Goal: Transaction & Acquisition: Book appointment/travel/reservation

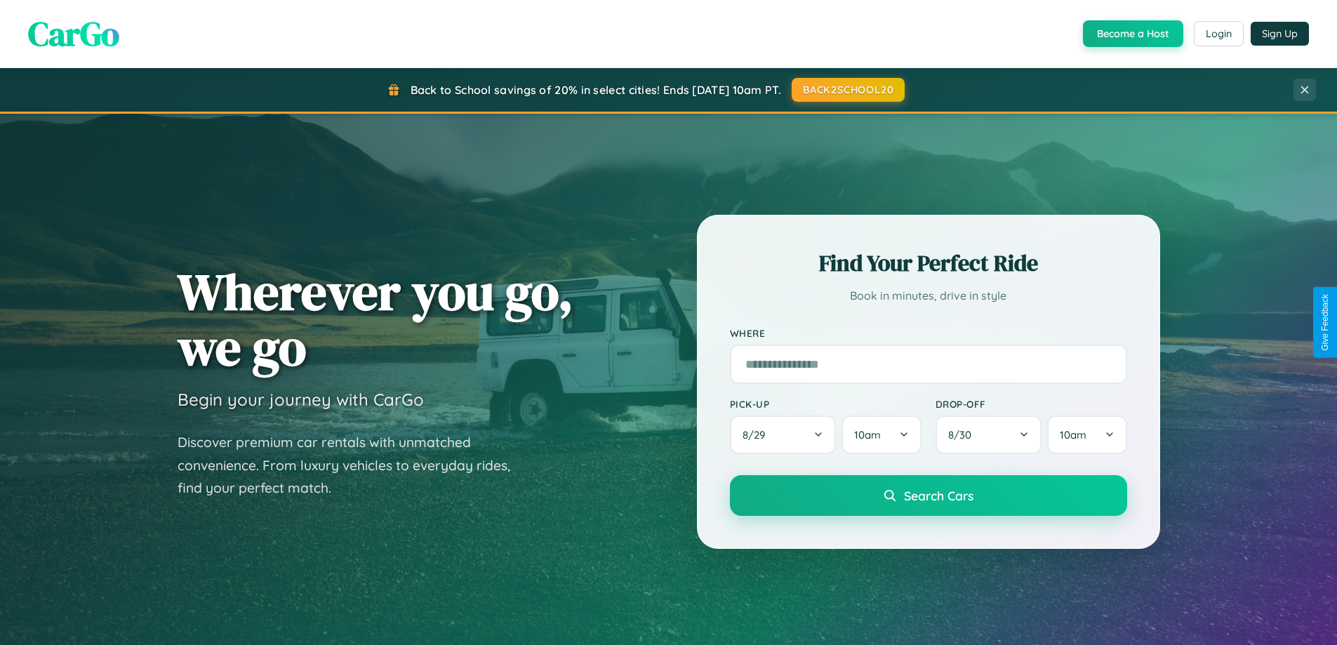
scroll to position [966, 0]
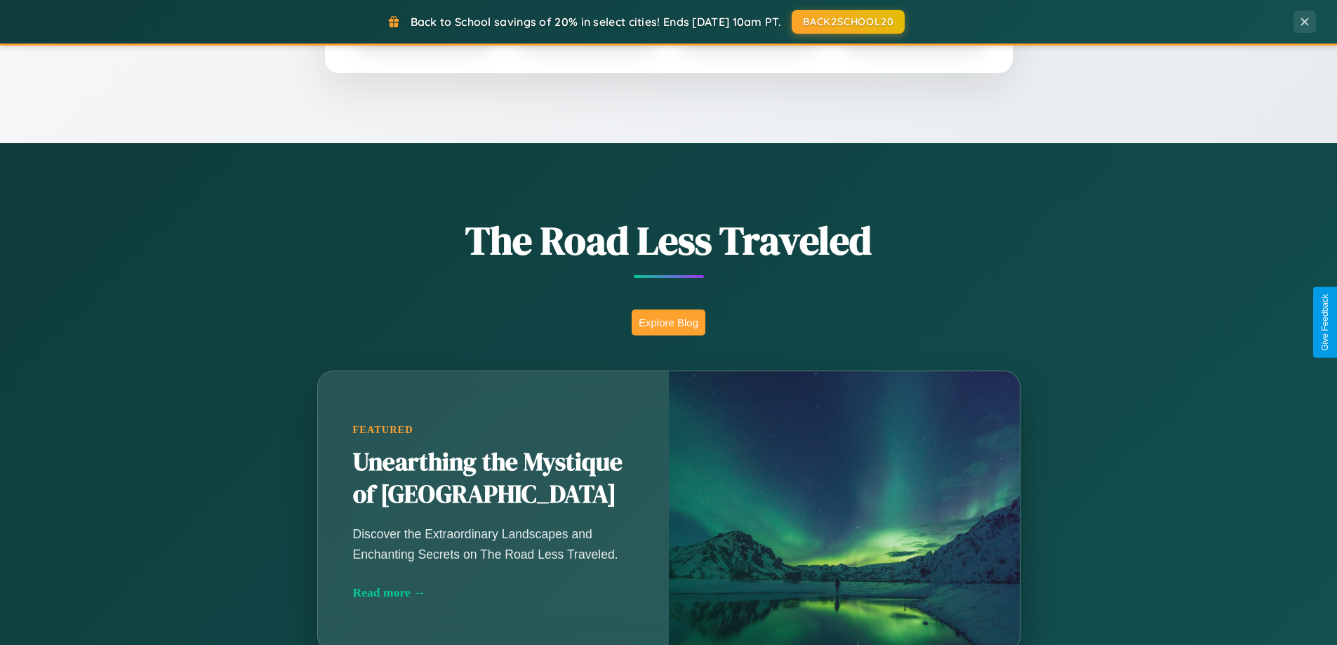
click at [668, 322] on button "Explore Blog" at bounding box center [669, 323] width 74 height 26
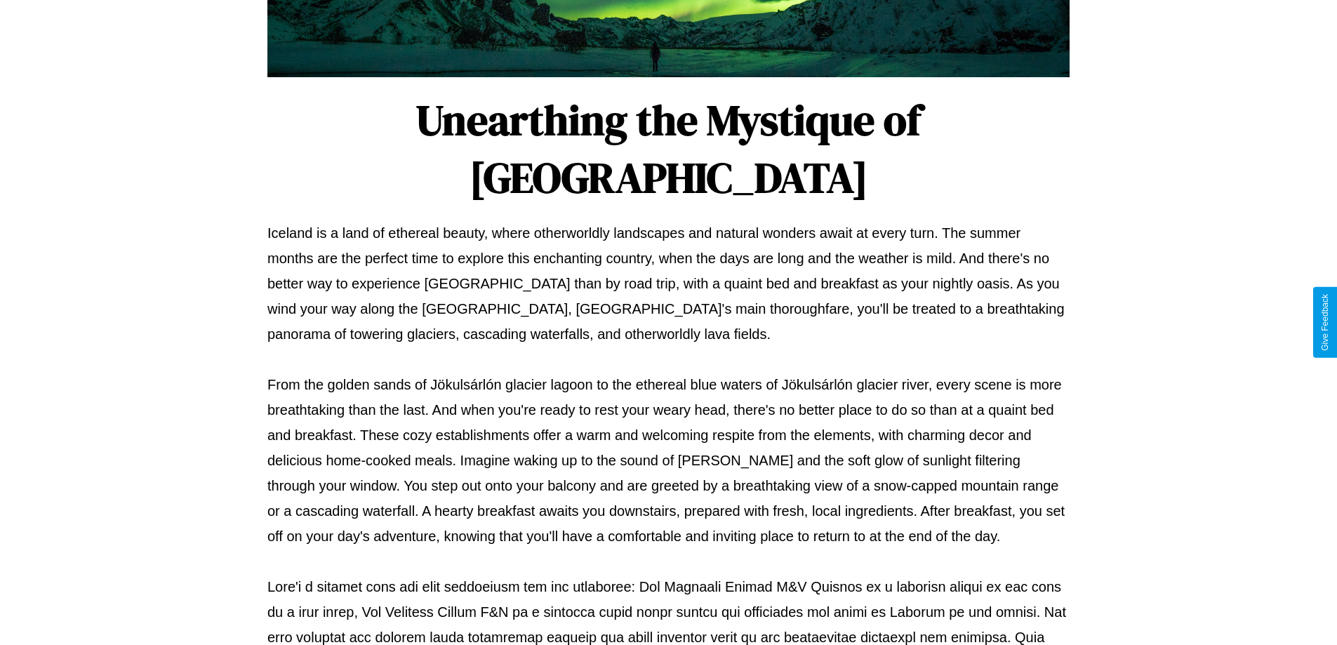
scroll to position [454, 0]
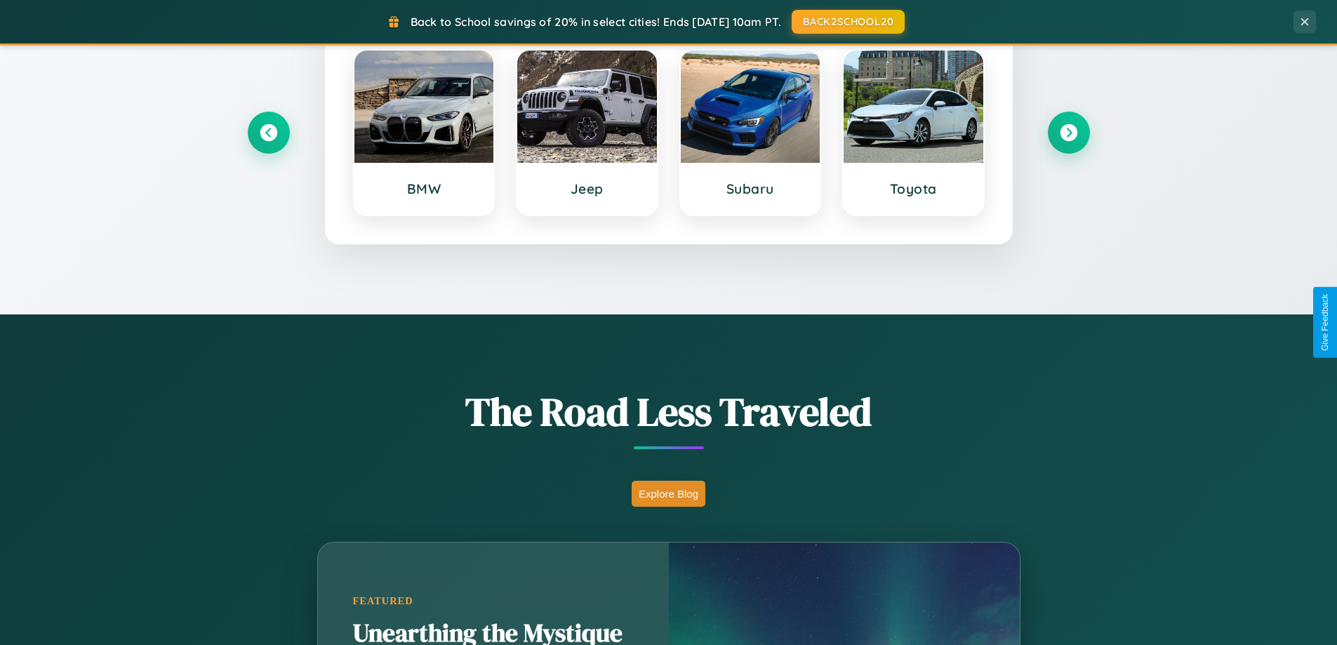
scroll to position [605, 0]
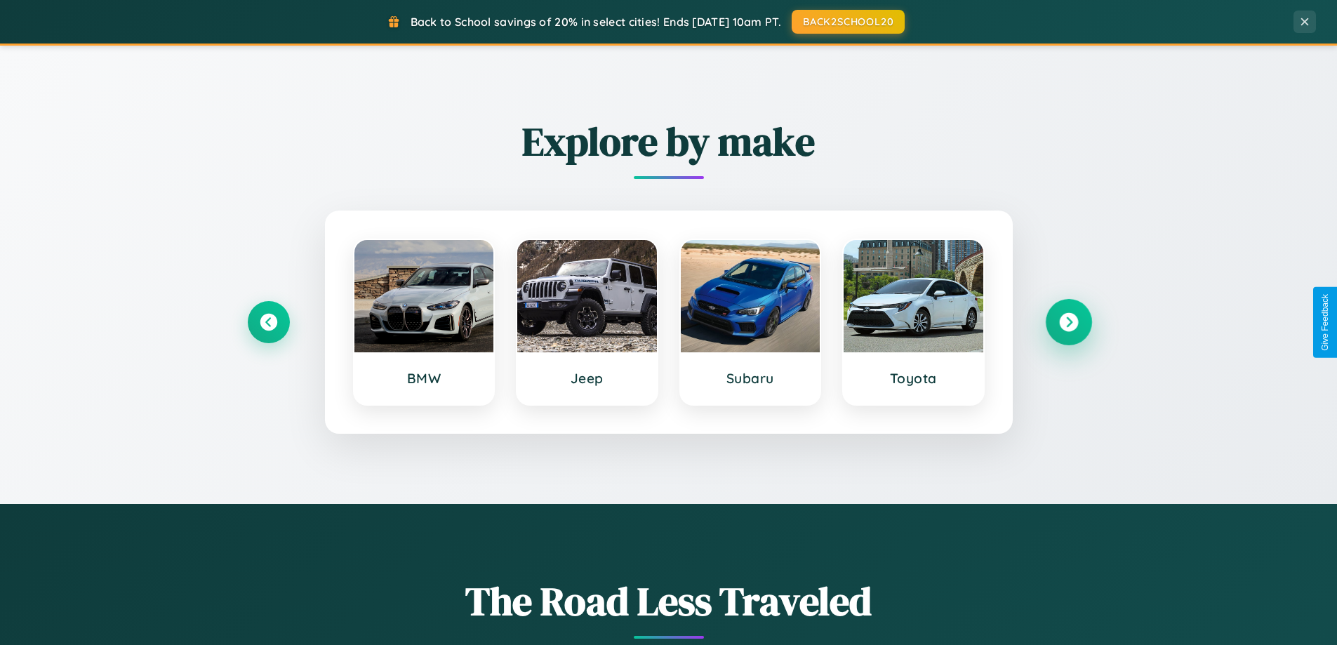
click at [1068, 322] on icon at bounding box center [1068, 322] width 19 height 19
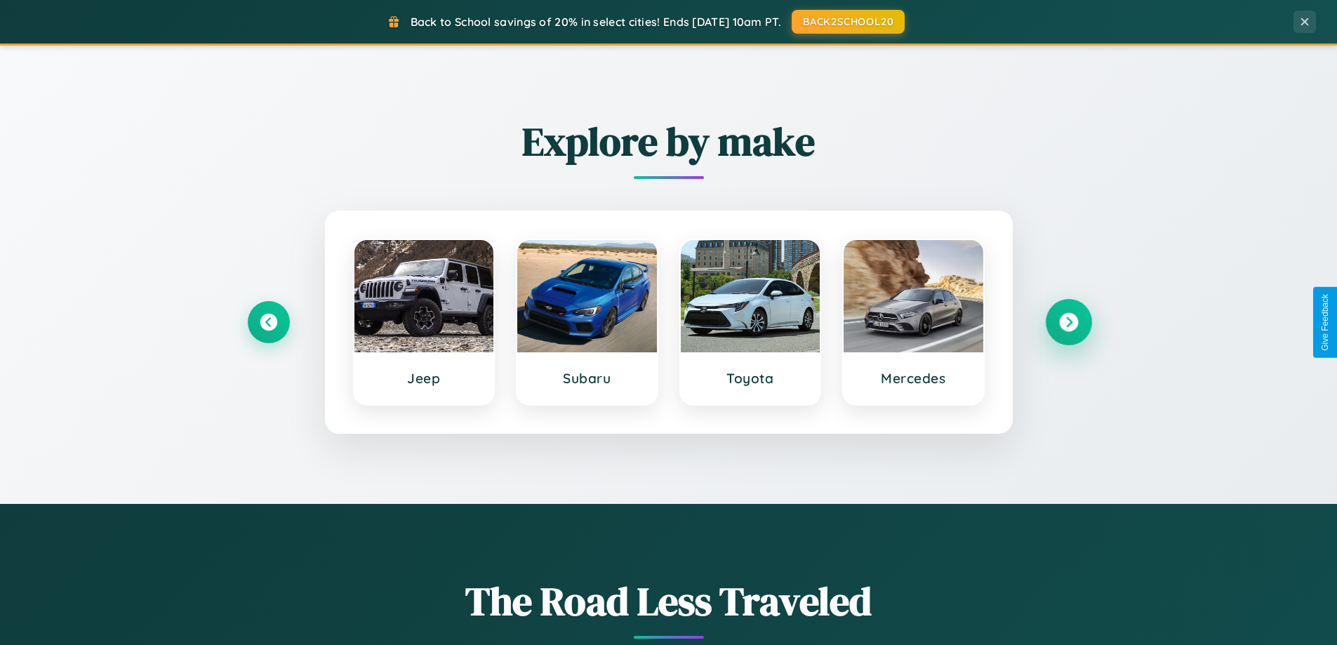
click at [1068, 322] on icon at bounding box center [1068, 322] width 19 height 19
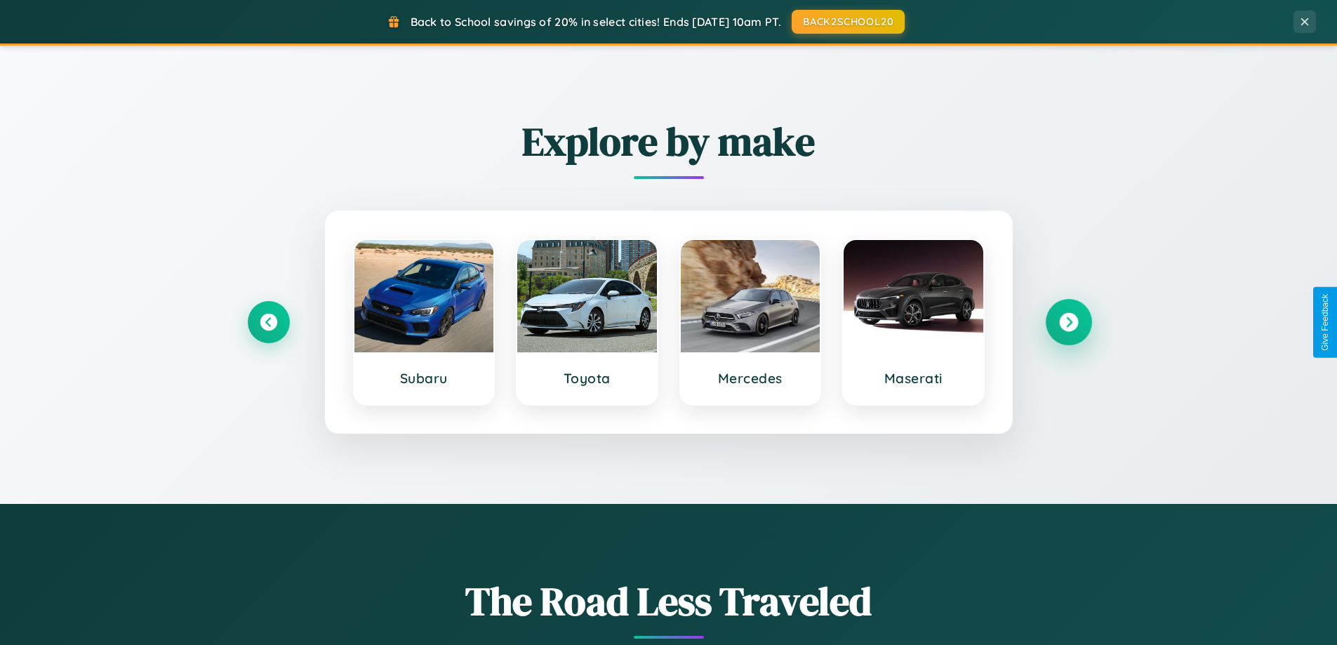
click at [1068, 322] on icon at bounding box center [1068, 322] width 19 height 19
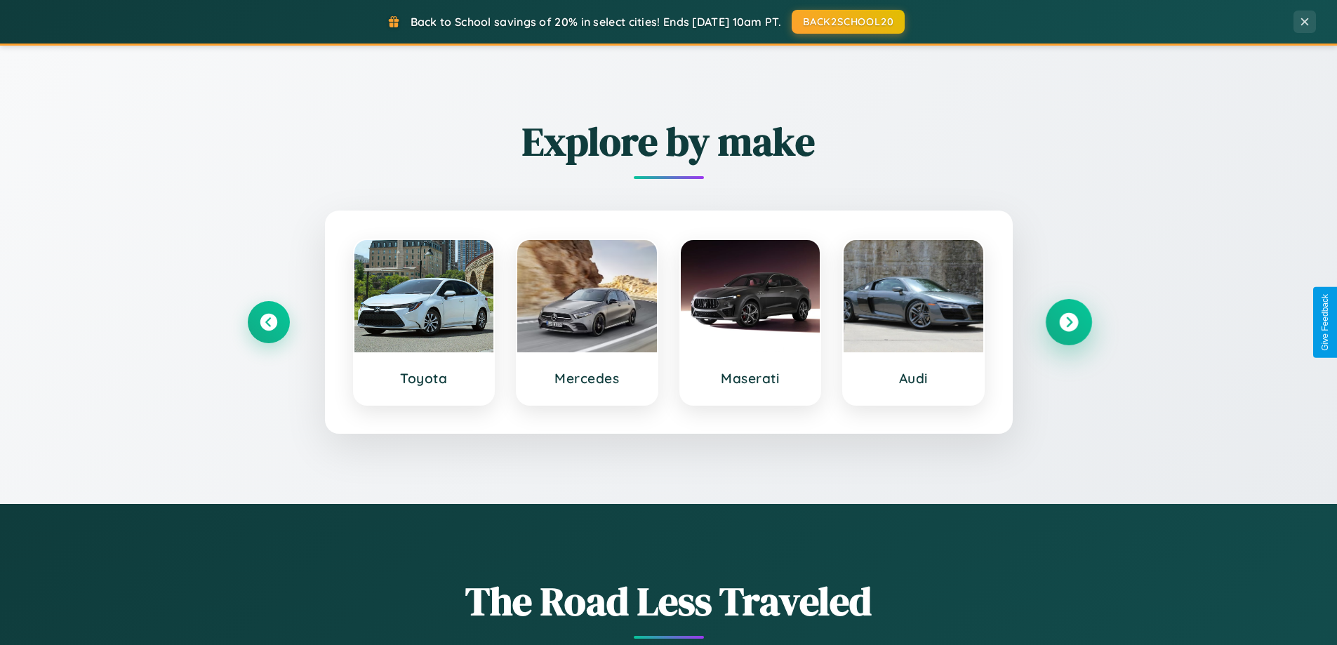
click at [1068, 322] on icon at bounding box center [1068, 322] width 19 height 19
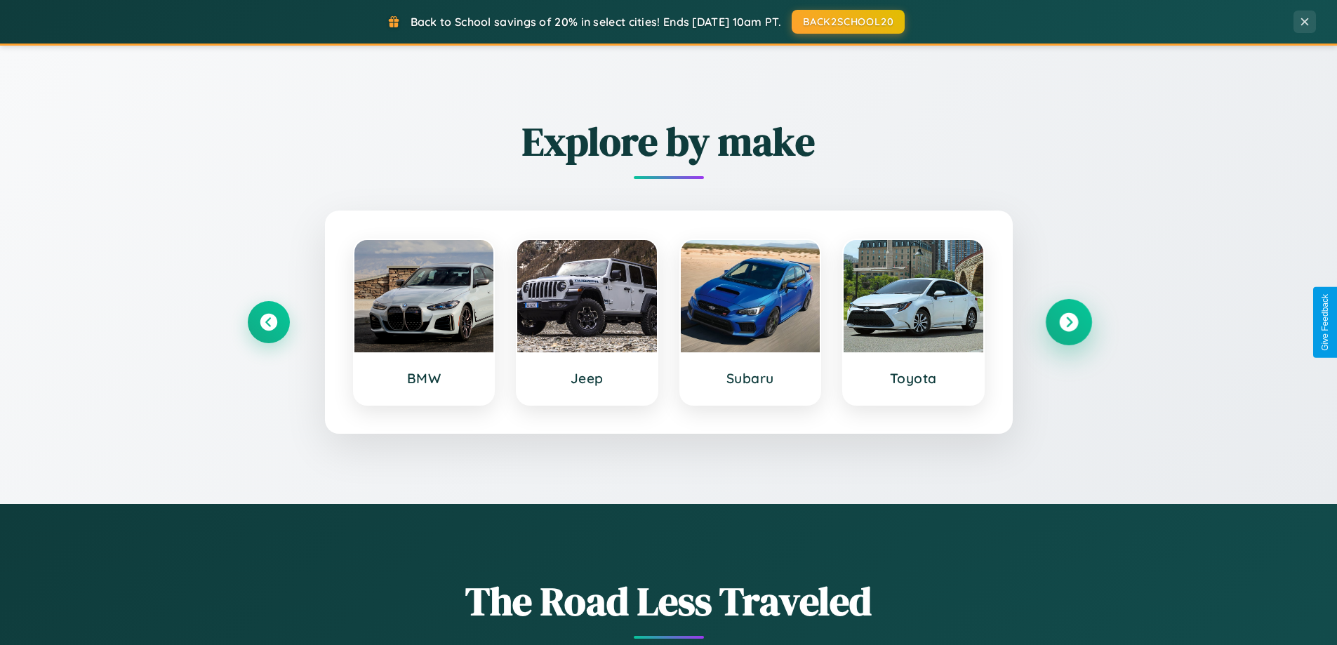
click at [1068, 322] on icon at bounding box center [1068, 322] width 19 height 19
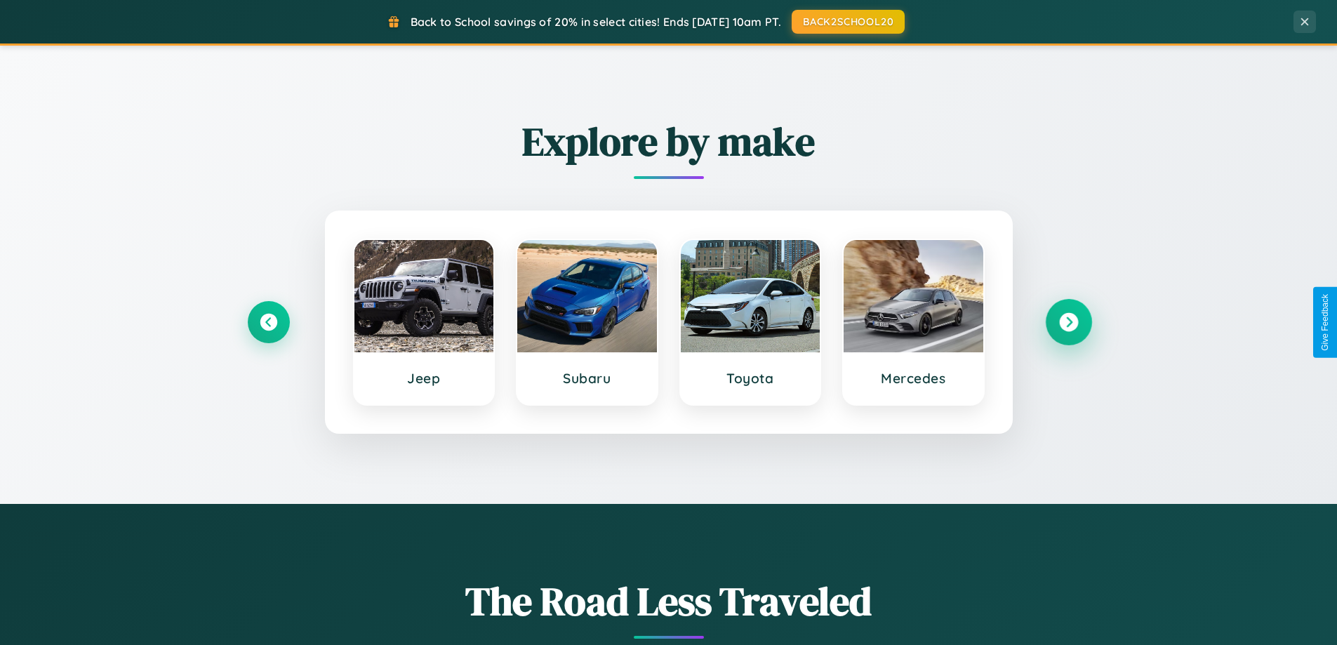
scroll to position [2255, 0]
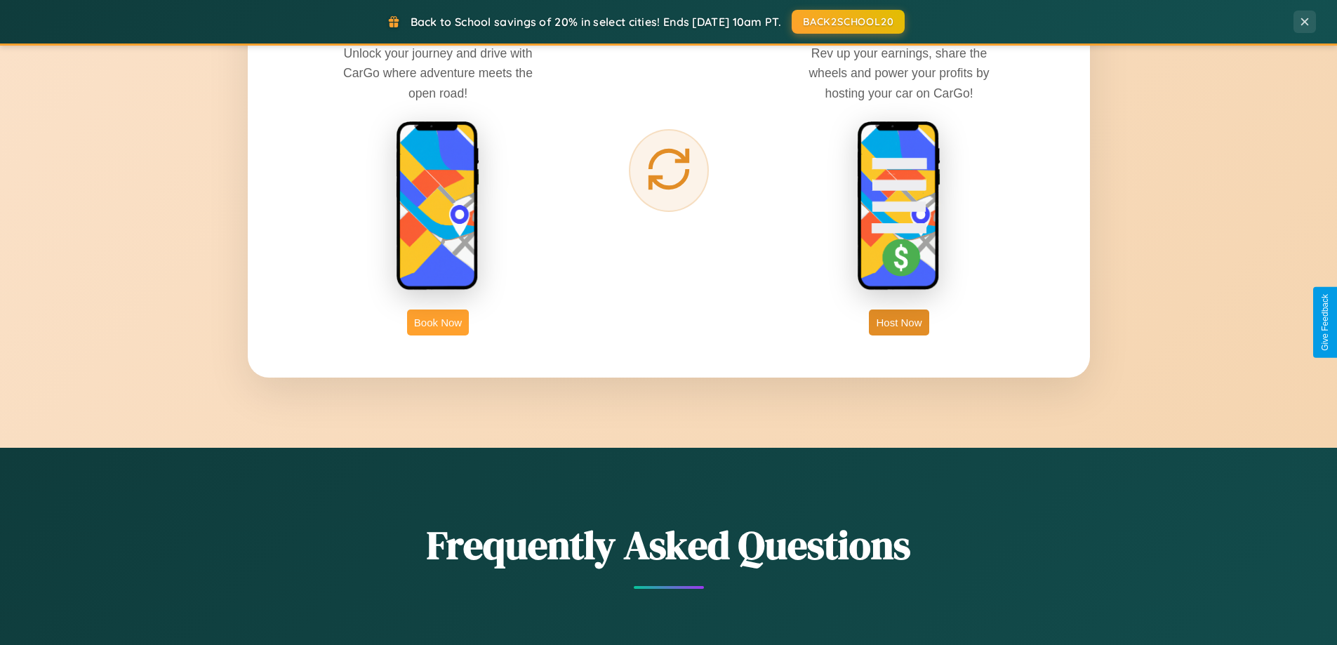
click at [438, 322] on button "Book Now" at bounding box center [438, 323] width 62 height 26
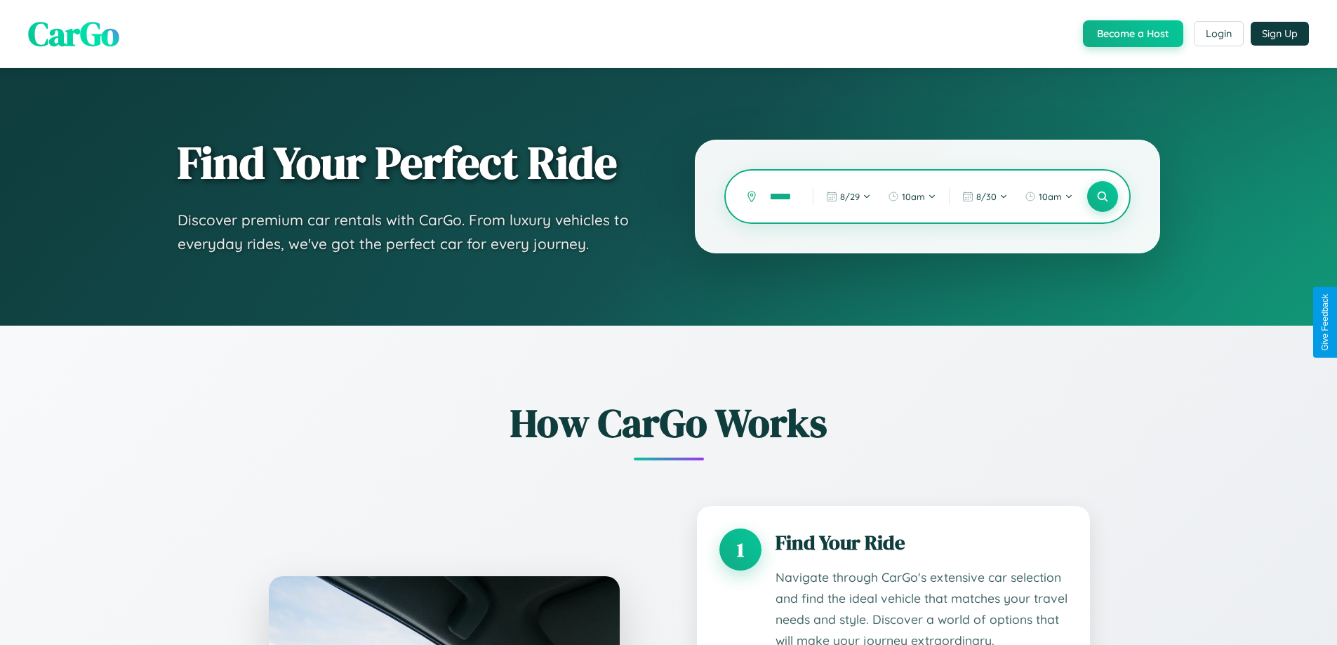
type input "**********"
